Goal: Find specific fact: Find specific fact

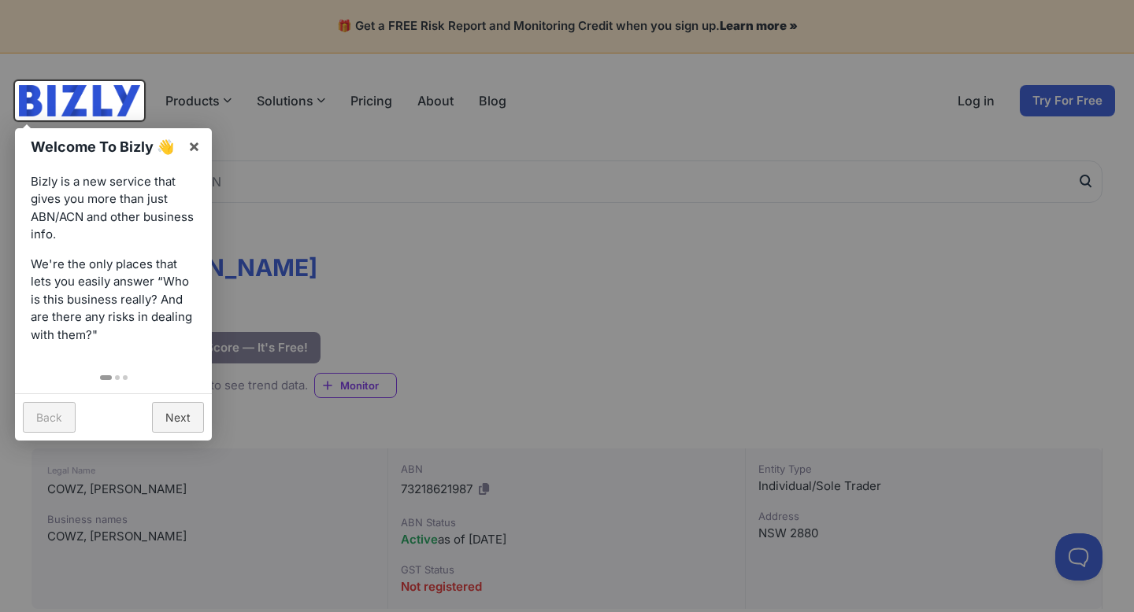
click at [460, 279] on div at bounding box center [567, 306] width 1134 height 612
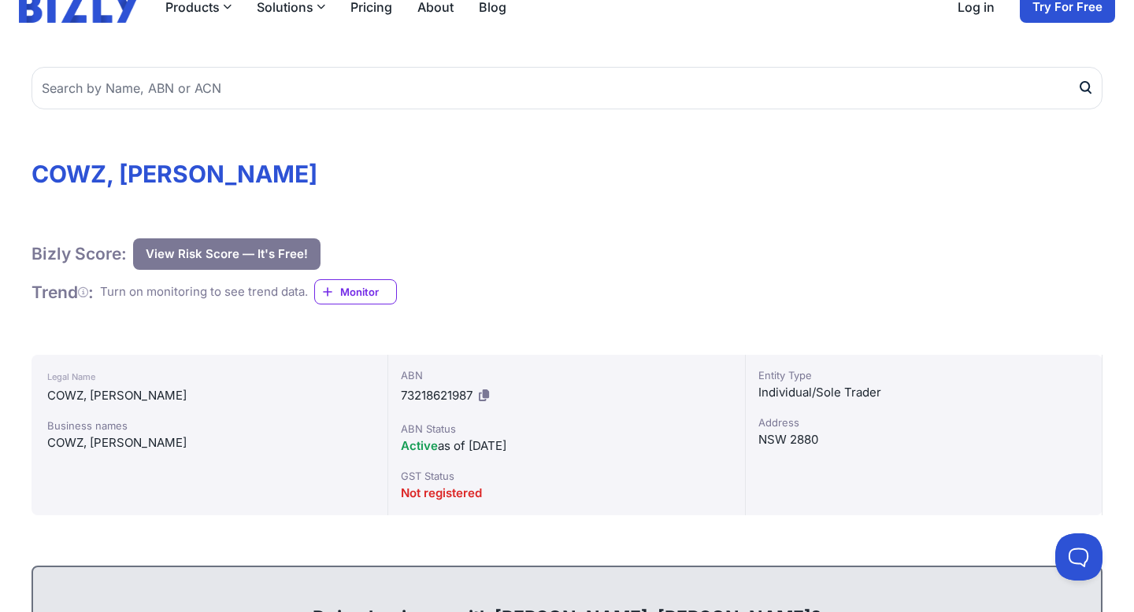
scroll to position [105, 0]
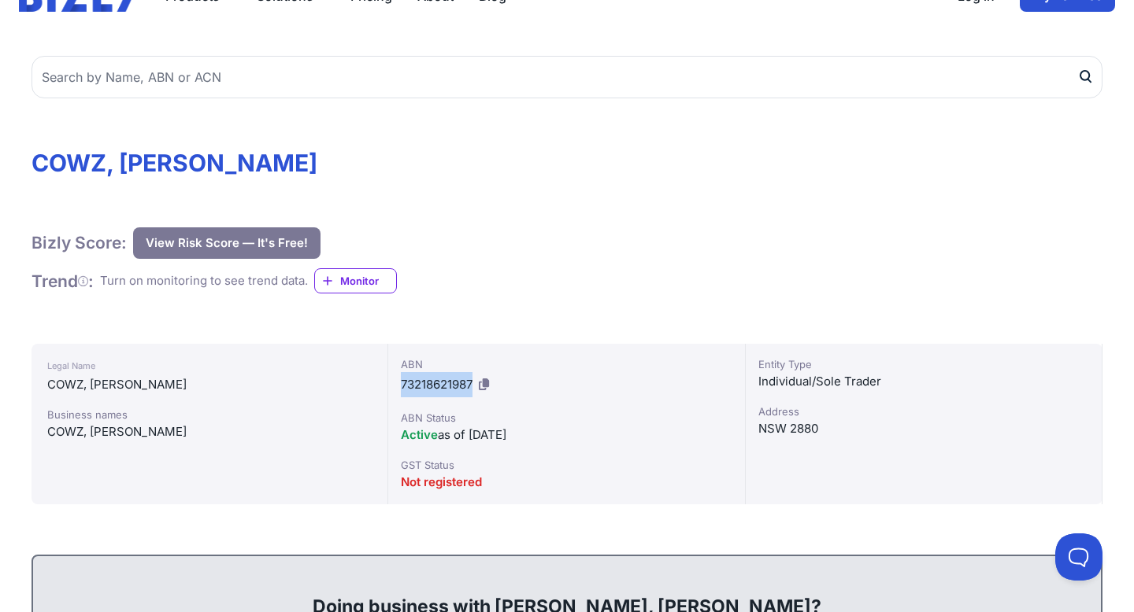
drag, startPoint x: 476, startPoint y: 386, endPoint x: 399, endPoint y: 386, distance: 76.4
click at [399, 386] on div "ABN 73218621987 ABN Status Active as of [DATE] GST Status Not registered" at bounding box center [566, 424] width 357 height 161
copy span "73218621987"
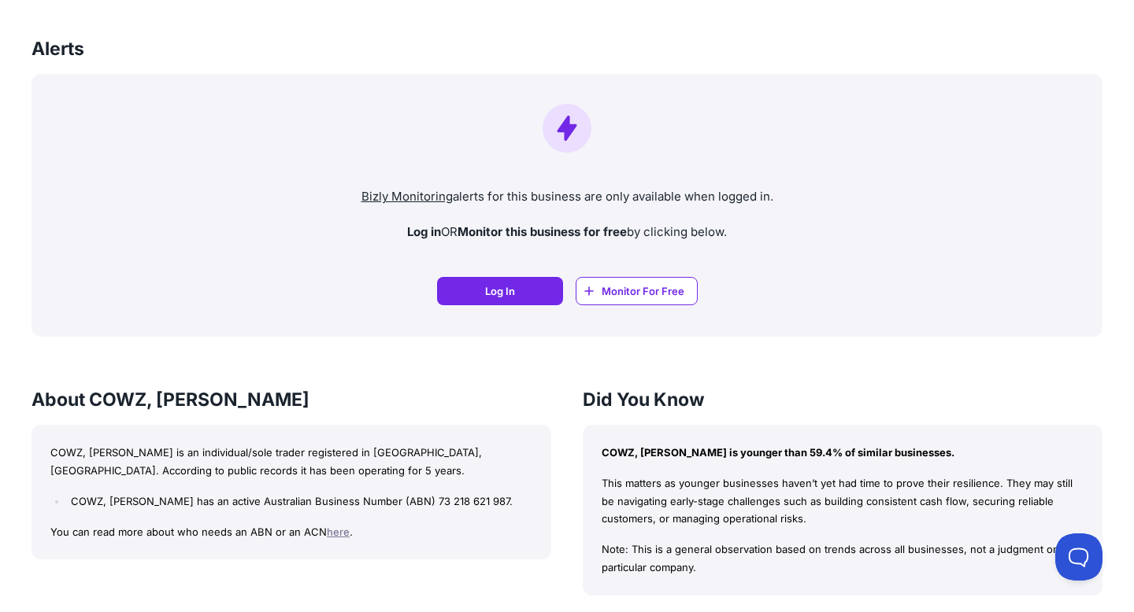
scroll to position [1242, 0]
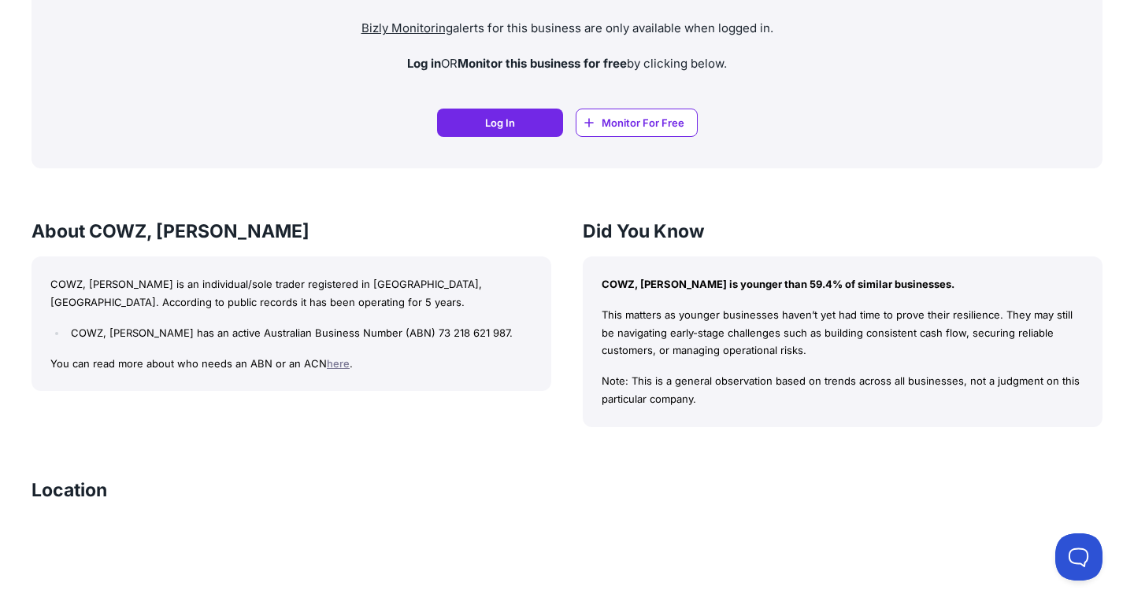
drag, startPoint x: 521, startPoint y: 328, endPoint x: 441, endPoint y: 331, distance: 80.4
click at [442, 331] on li "COWZ, [PERSON_NAME] has an active Australian Business Number (ABN) 73 218 621 9…" at bounding box center [299, 333] width 465 height 18
copy li "73 218 621 987."
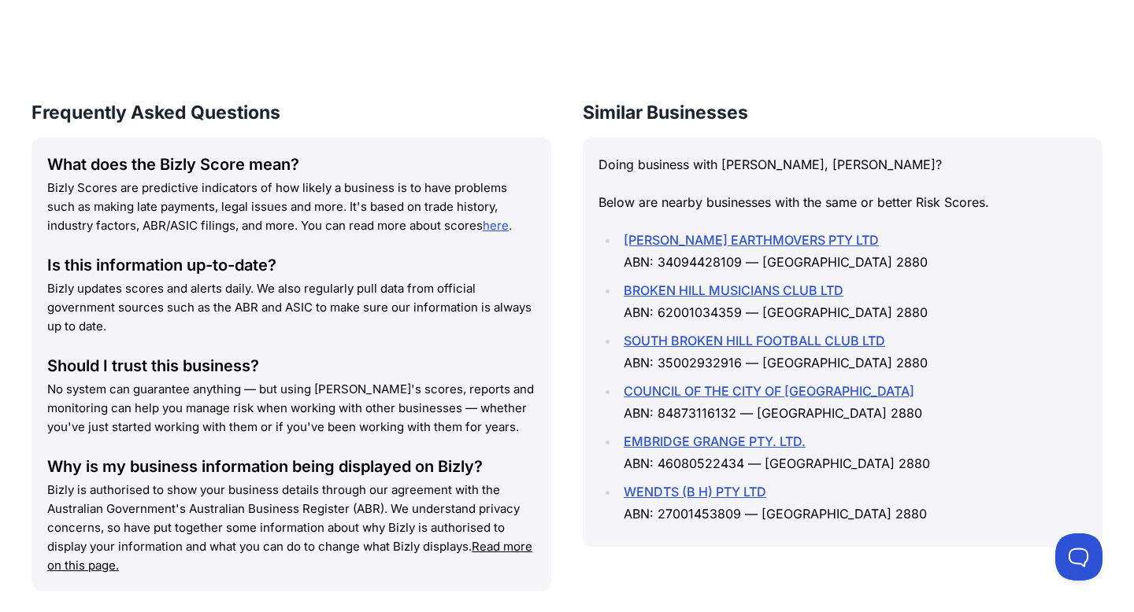
scroll to position [2068, 0]
